Goal: Task Accomplishment & Management: Manage account settings

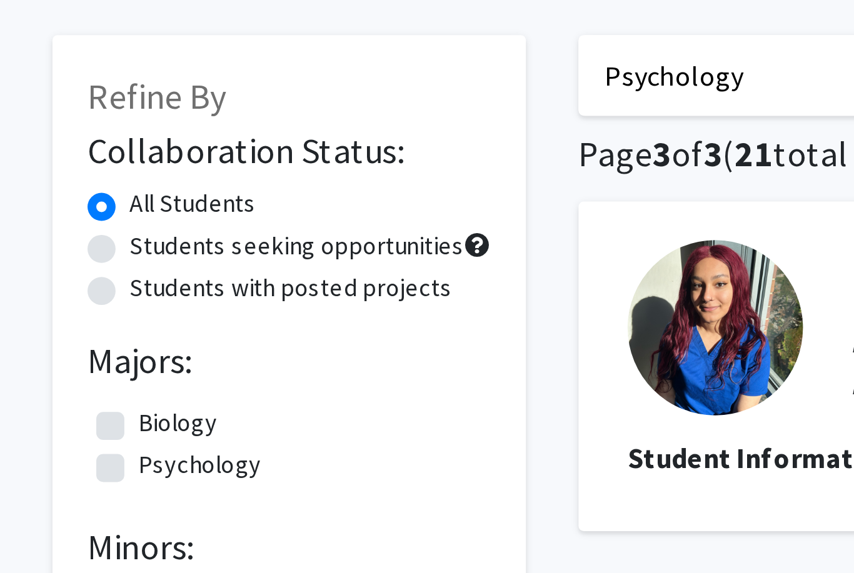
click at [92, 214] on label "Psychology" at bounding box center [114, 220] width 44 height 13
click at [92, 214] on input "Psychology" at bounding box center [96, 218] width 8 height 8
checkbox input "true"
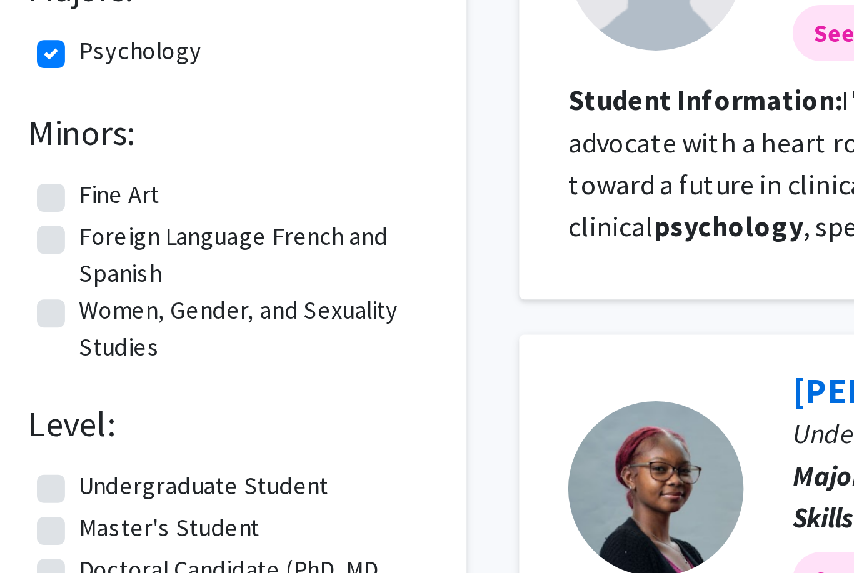
click at [92, 354] on label "Undergraduate Student" at bounding box center [136, 360] width 89 height 13
click at [92, 354] on input "Undergraduate Student" at bounding box center [96, 358] width 8 height 8
checkbox input "true"
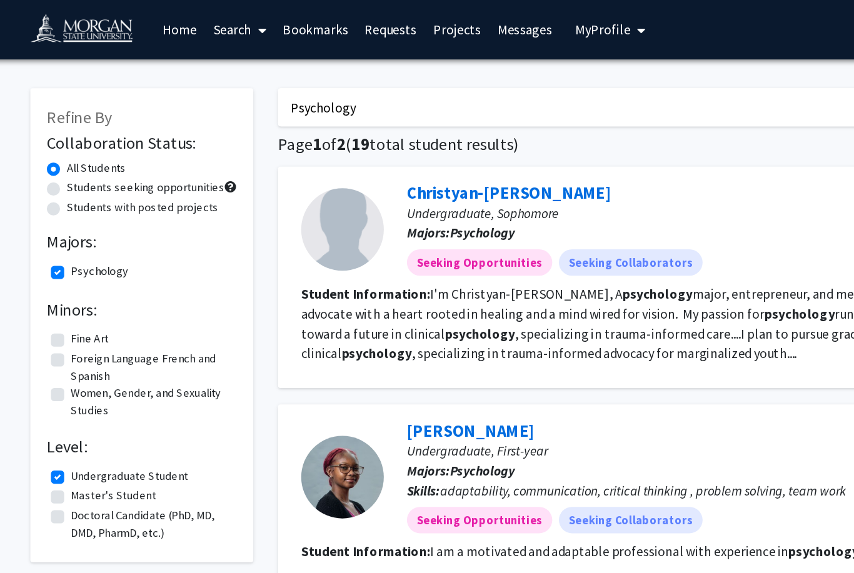
click at [474, 22] on span "My Profile" at bounding box center [495, 22] width 42 height 13
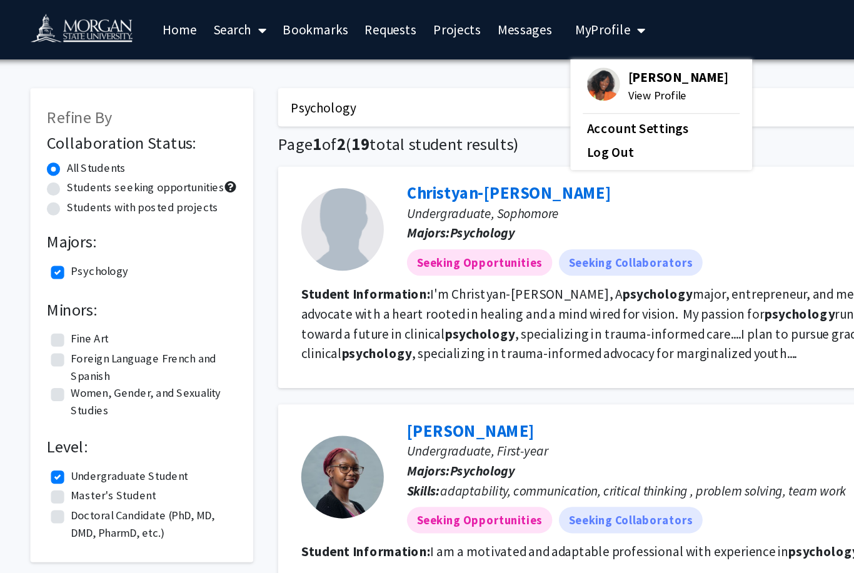
click at [514, 71] on span "View Profile" at bounding box center [552, 72] width 76 height 14
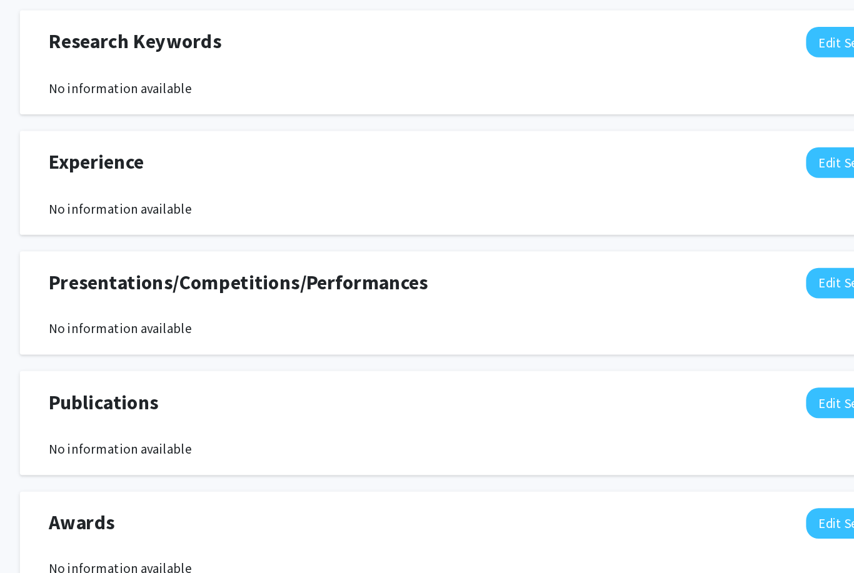
scroll to position [691, 0]
click at [678, 220] on button "Edit Section" at bounding box center [713, 231] width 71 height 23
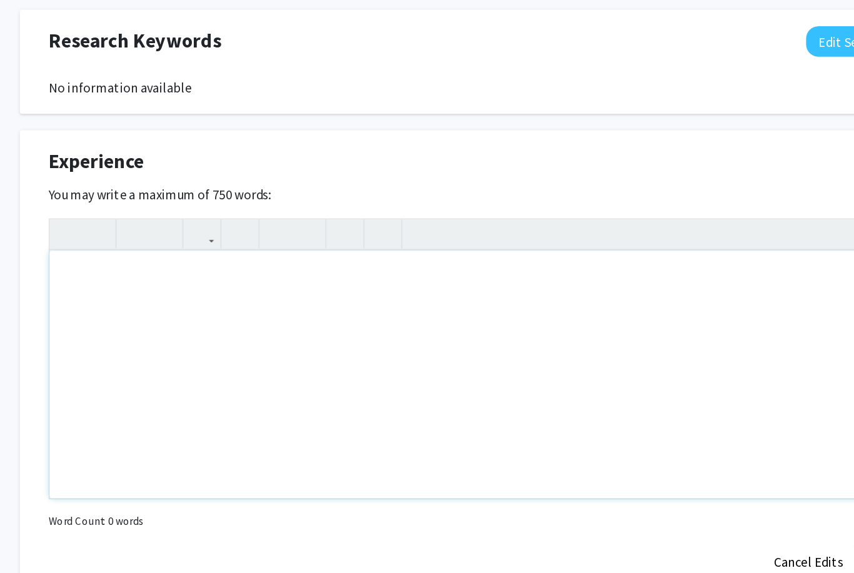
click at [154, 299] on div "Note to users with screen readers: Please deactivate our accessibility plugin f…" at bounding box center [427, 393] width 643 height 188
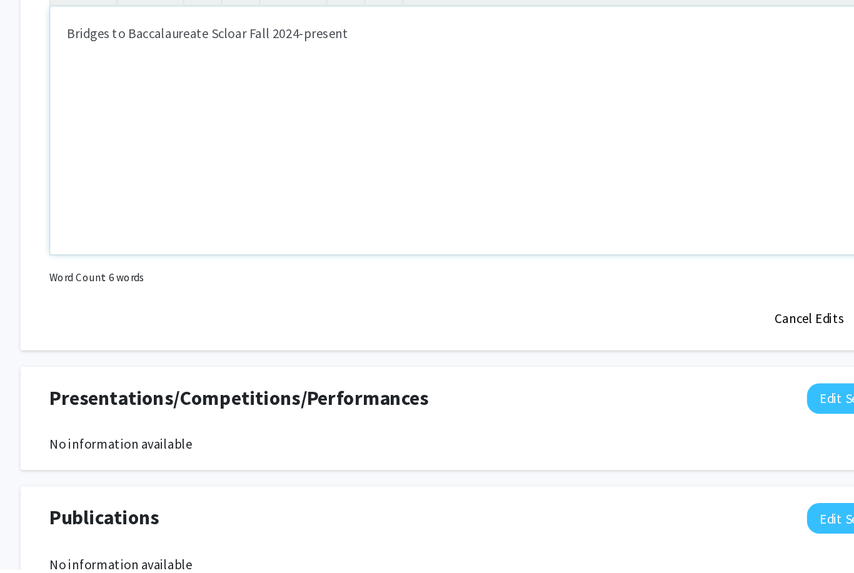
scroll to position [844, 0]
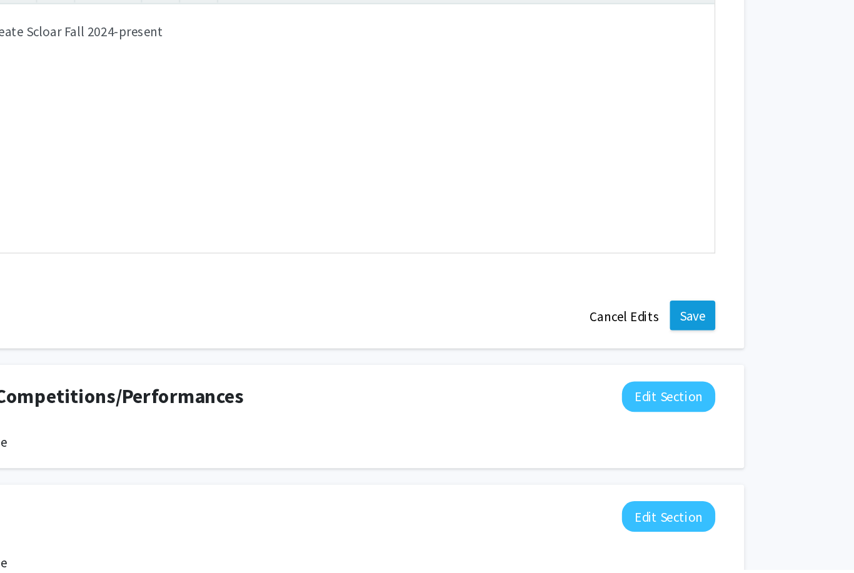
click at [714, 369] on button "Save" at bounding box center [731, 380] width 34 height 23
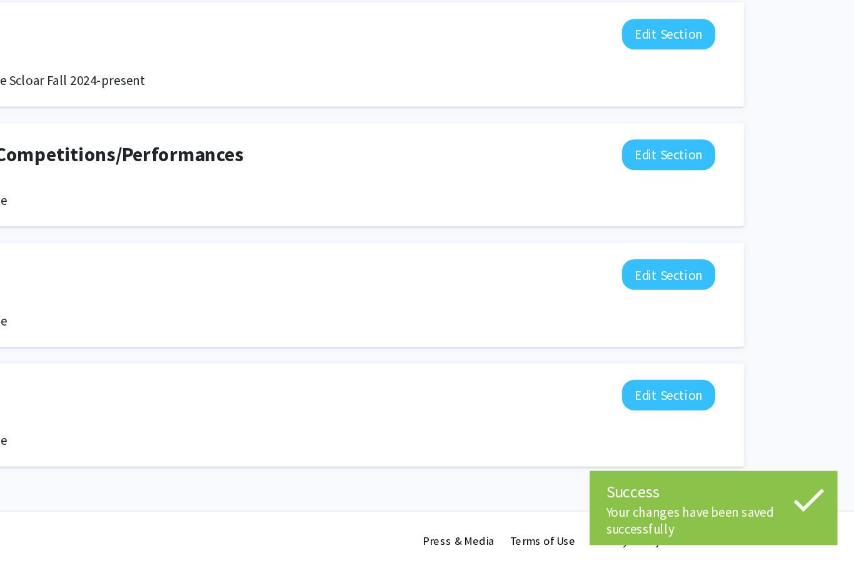
scroll to position [753, 0]
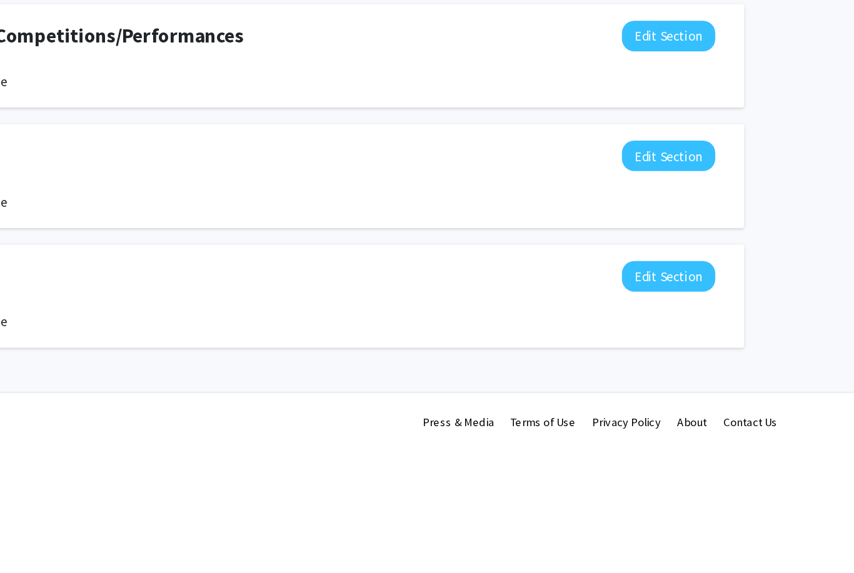
click at [678, 158] on button "Edit Section" at bounding box center [713, 169] width 71 height 23
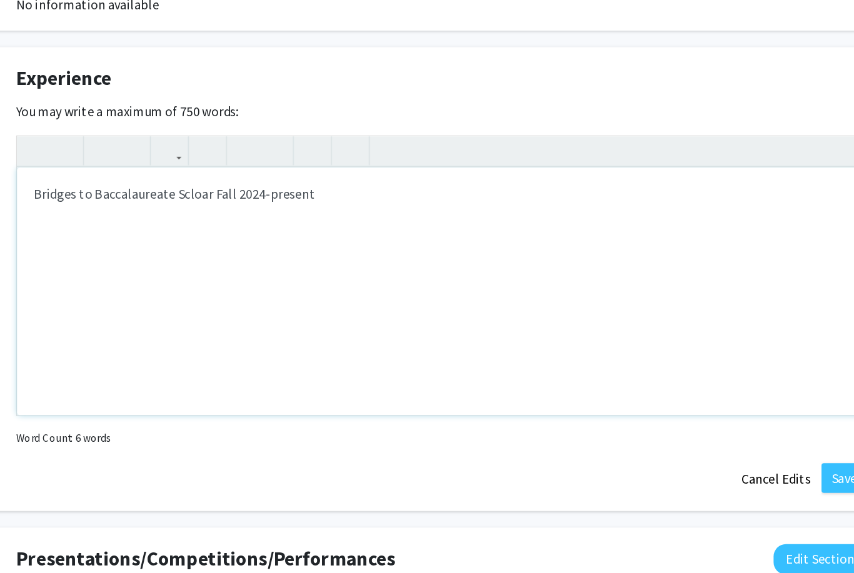
click at [106, 236] on div "Bridges to Baccalaureate Scloar Fall 2024-present" at bounding box center [427, 330] width 643 height 188
type textarea "<p>Bridges to Baccalaureate Scloar Fall 2024-present</p><p>Research Rookies Fal…"
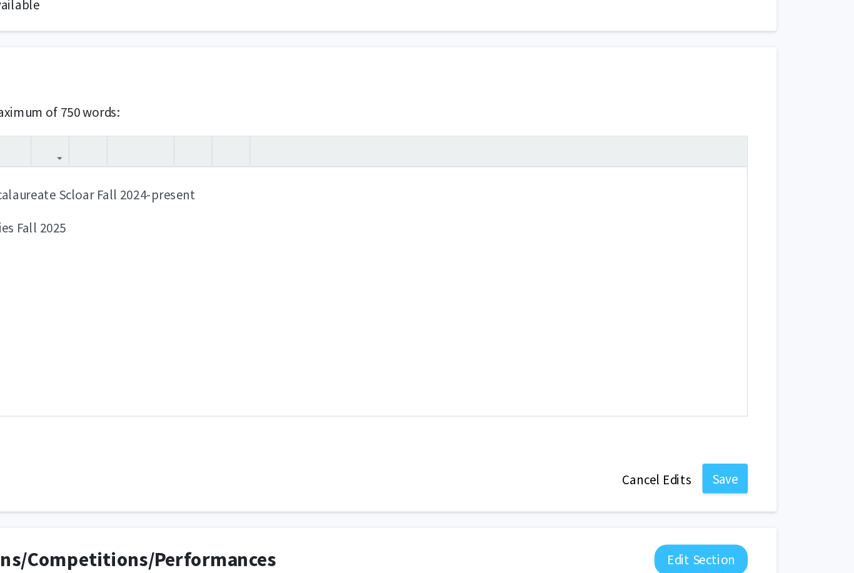
click at [714, 460] on button "Save" at bounding box center [731, 471] width 34 height 23
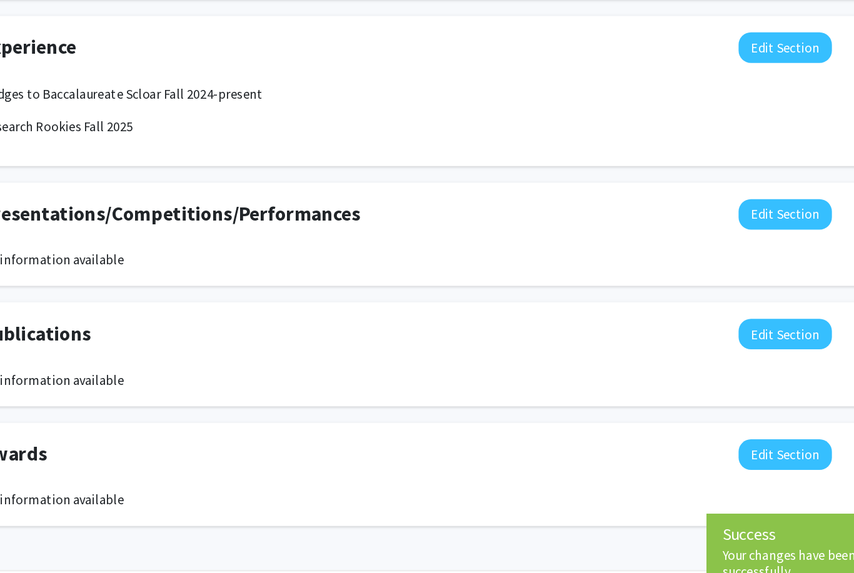
scroll to position [788, 0]
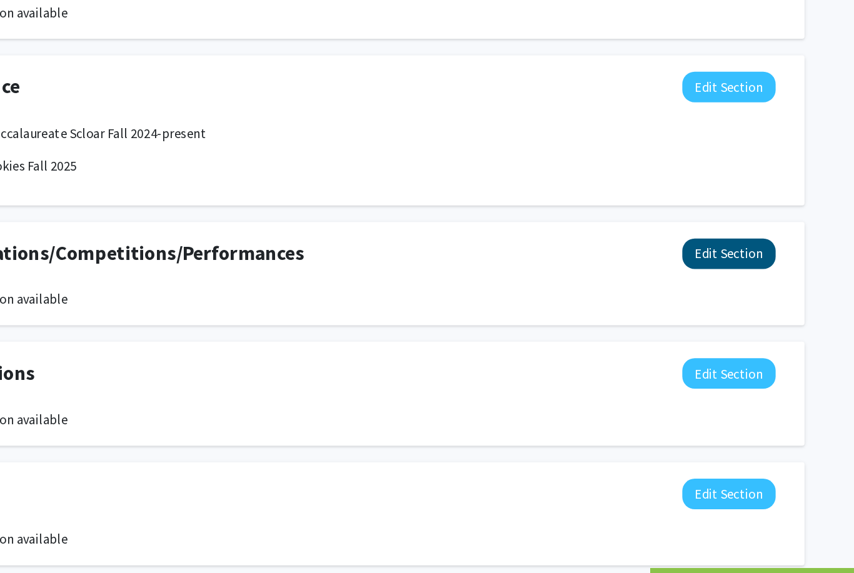
click at [678, 249] on button "Edit Section" at bounding box center [713, 260] width 71 height 23
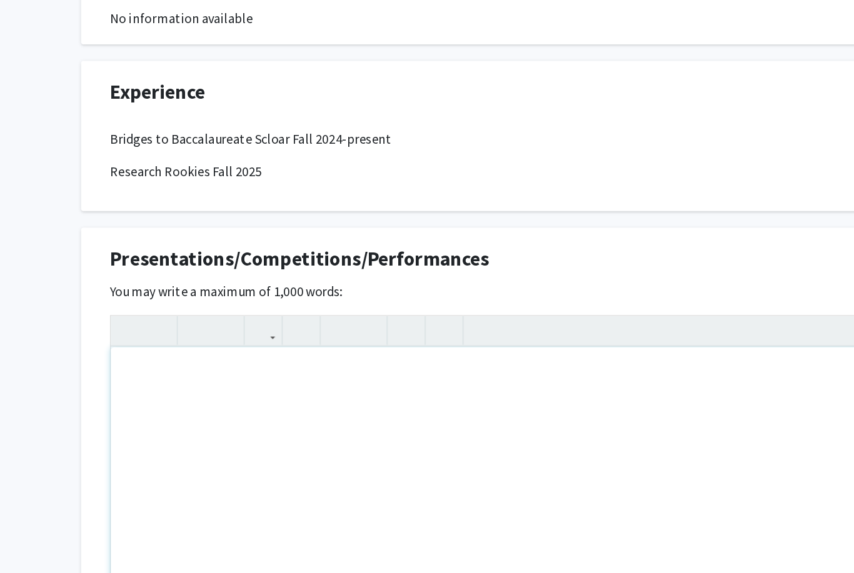
click at [196, 327] on div "Note to users with screen readers: Please deactivate our accessibility plugin f…" at bounding box center [427, 421] width 643 height 188
click at [259, 327] on div "I presented at Spring into Research Sympoium" at bounding box center [427, 421] width 643 height 188
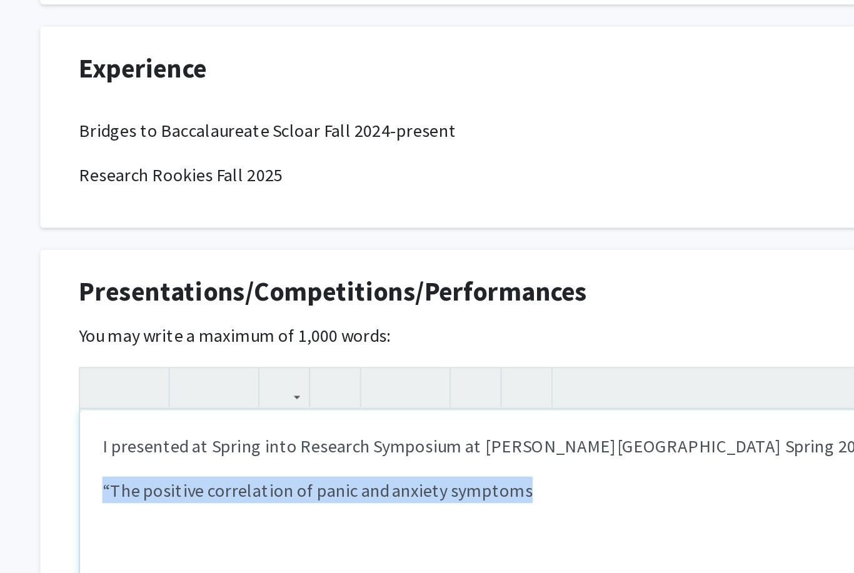
drag, startPoint x: 262, startPoint y: 275, endPoint x: 44, endPoint y: 270, distance: 218.2
click at [83, 270] on div "Presentations/Competitions/Performances Edit Section You may write a maximum of…" at bounding box center [427, 411] width 688 height 351
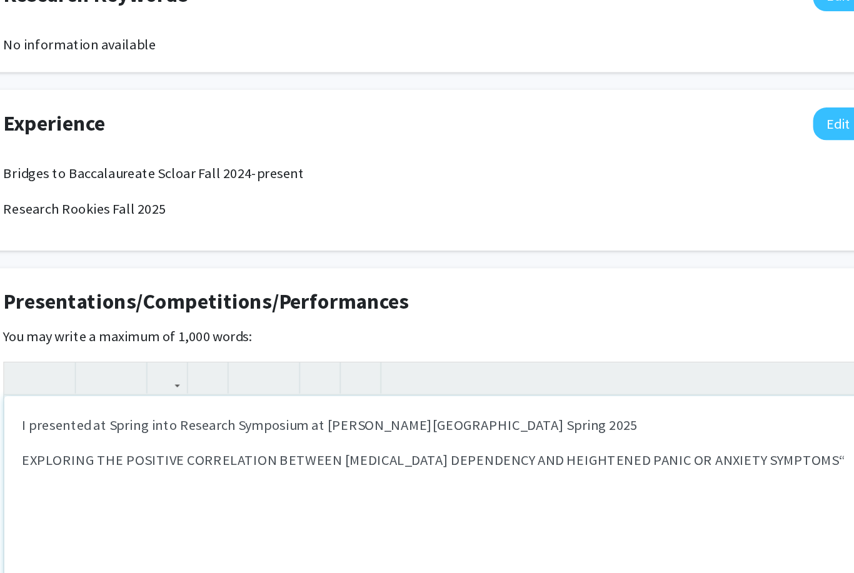
click at [118, 364] on p "EXPLORING THE POSITIVE CORRELATION BETWEEN [MEDICAL_DATA] DEPENDENCY AND HEIGHT…" at bounding box center [427, 371] width 618 height 15
type textarea "<p>I presented at Spring into Research Symposium at [PERSON_NAME][GEOGRAPHIC_DA…"
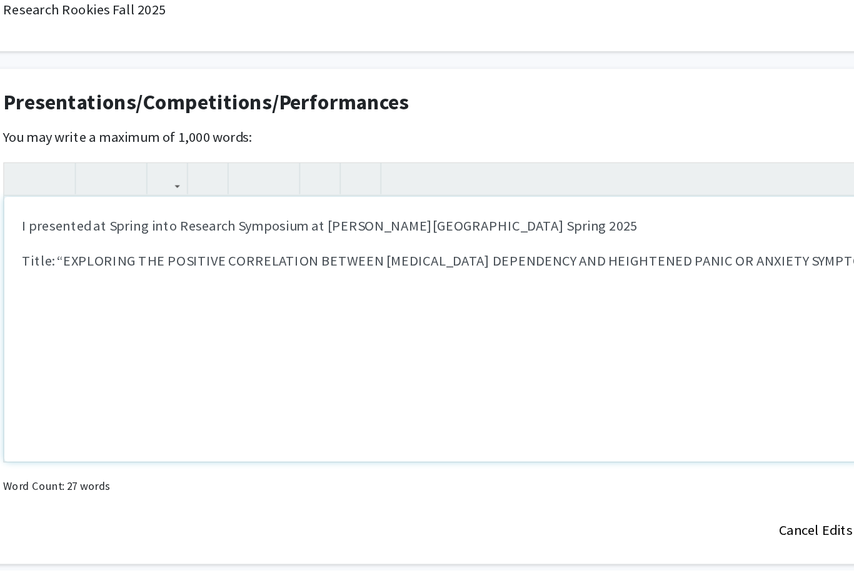
scroll to position [831, 0]
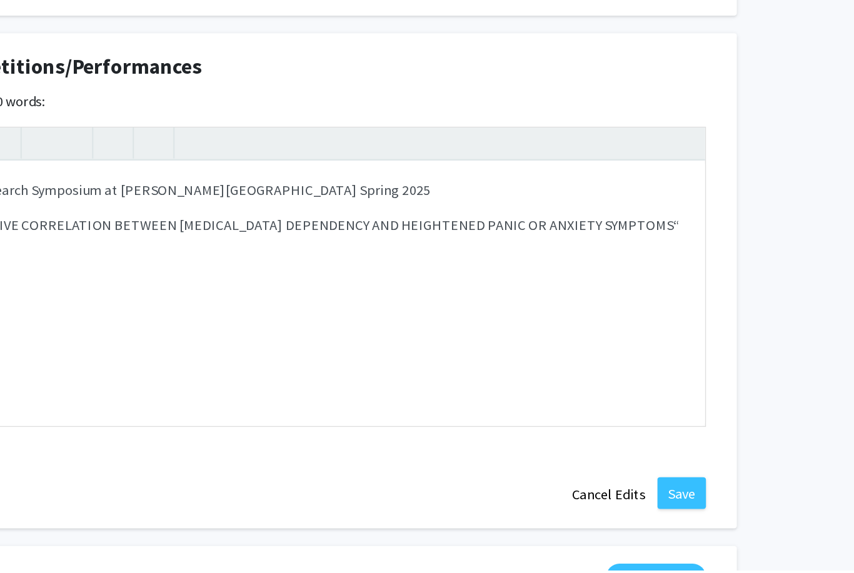
click at [714, 508] on button "Save" at bounding box center [731, 519] width 34 height 23
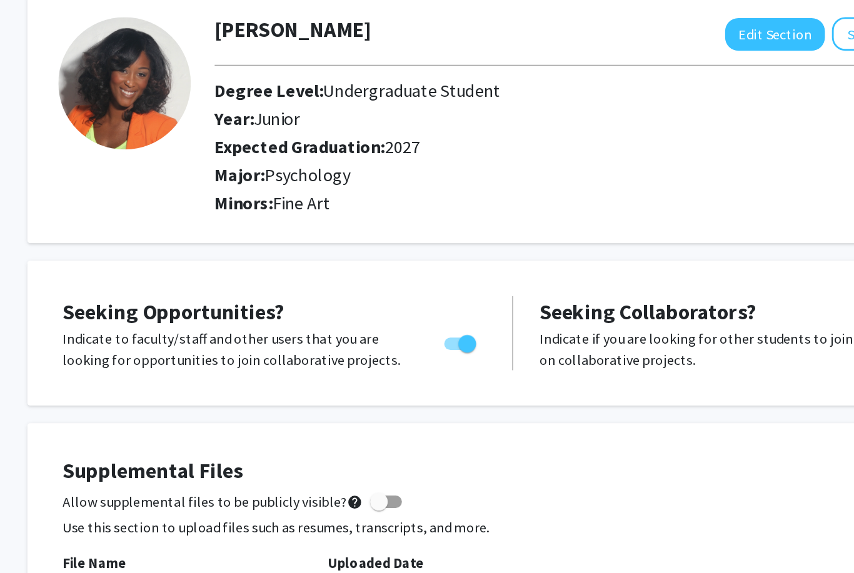
scroll to position [0, 0]
